Goal: Task Accomplishment & Management: Use online tool/utility

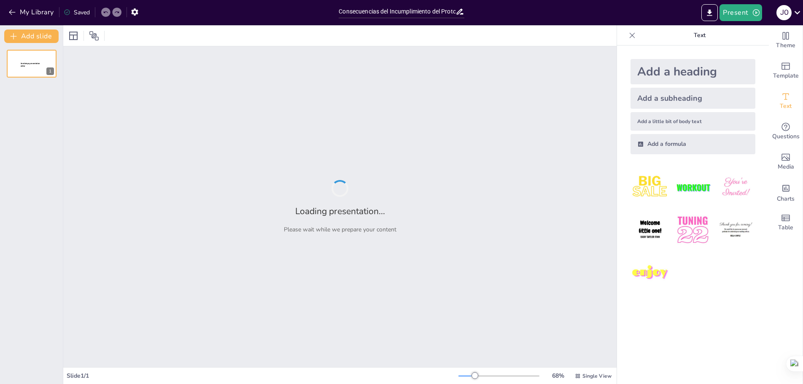
type input "Consecuencias del Incumplimiento del Protocolo en Centros de Embalaje de Huevos"
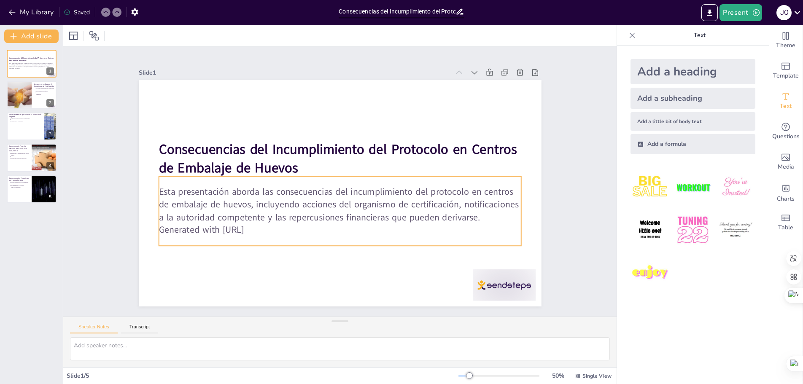
click at [265, 227] on p "Generated with [URL]" at bounding box center [320, 225] width 336 height 159
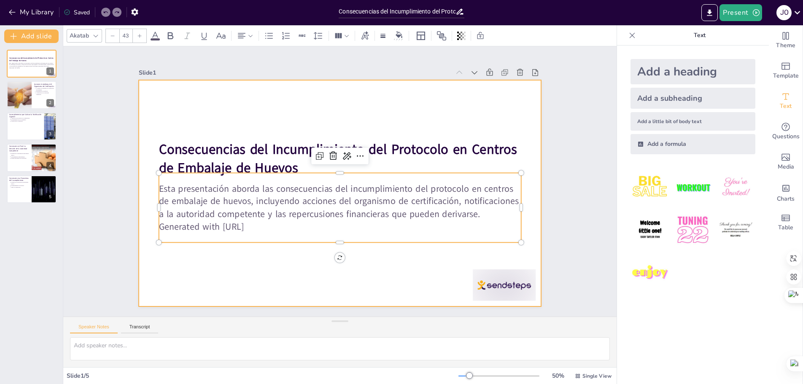
click at [367, 264] on div at bounding box center [331, 189] width 438 height 451
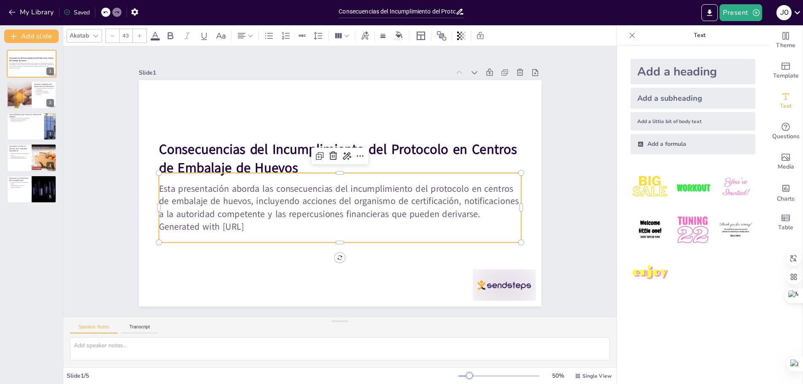
click at [288, 231] on div "Esta presentación aborda las consecuencias del incumplimiento del protocolo en …" at bounding box center [339, 208] width 362 height 70
click at [575, 161] on div "Slide 1 Consecuencias del Incumplimiento del Protocolo en Centros de Embalaje d…" at bounding box center [340, 182] width 610 height 428
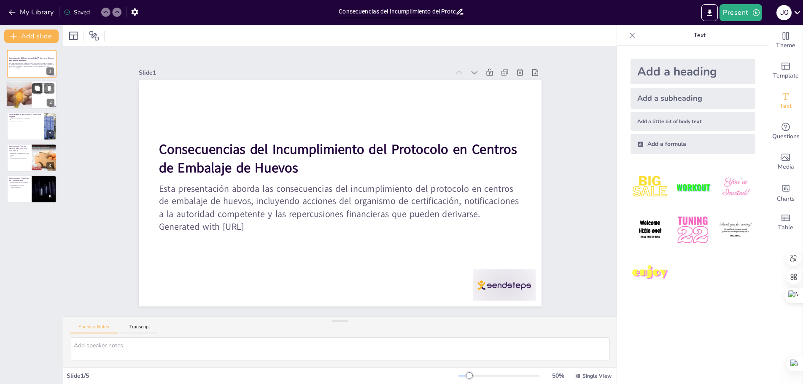
click at [32, 88] on button at bounding box center [37, 88] width 10 height 10
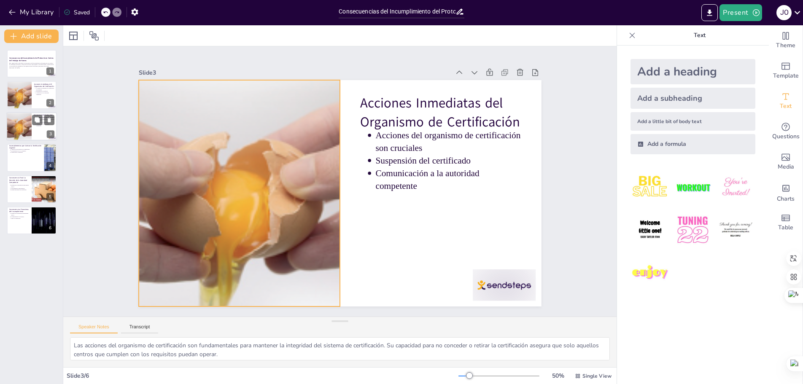
click at [25, 130] on div at bounding box center [19, 126] width 38 height 29
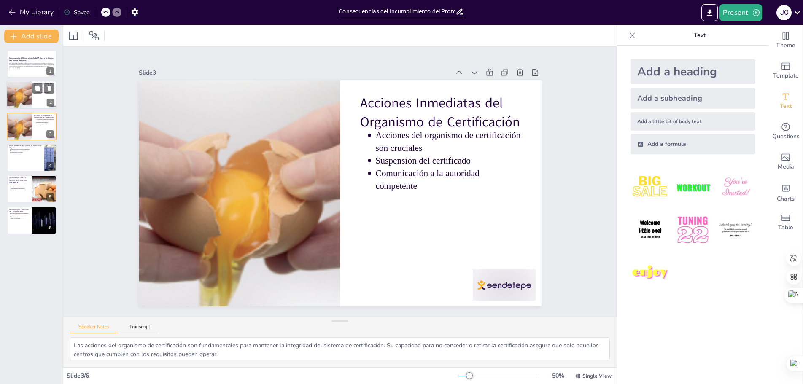
click at [29, 83] on div at bounding box center [19, 95] width 38 height 29
click at [20, 89] on div at bounding box center [19, 95] width 38 height 29
click at [21, 127] on div at bounding box center [19, 126] width 38 height 29
click at [22, 160] on div at bounding box center [31, 157] width 51 height 29
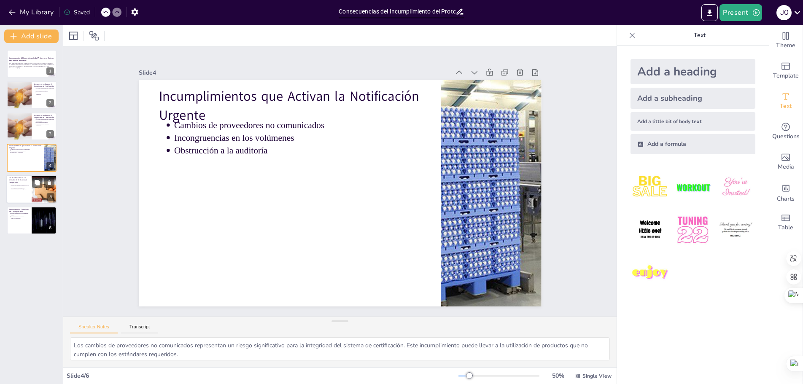
click at [20, 185] on p "Retirada de la autorización para marcar huevos" at bounding box center [20, 185] width 19 height 3
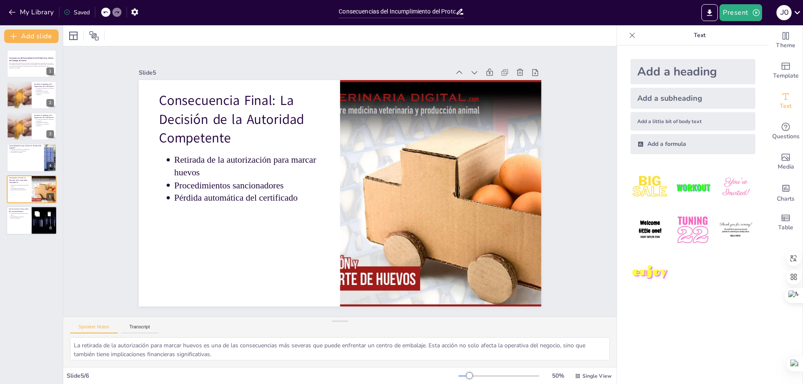
click at [20, 216] on p "Incumplimiento de contratos" at bounding box center [20, 217] width 19 height 2
type textarea "La pérdida de la autorización para marcar huevos es la consecuencia financiera …"
